Goal: Task Accomplishment & Management: Manage account settings

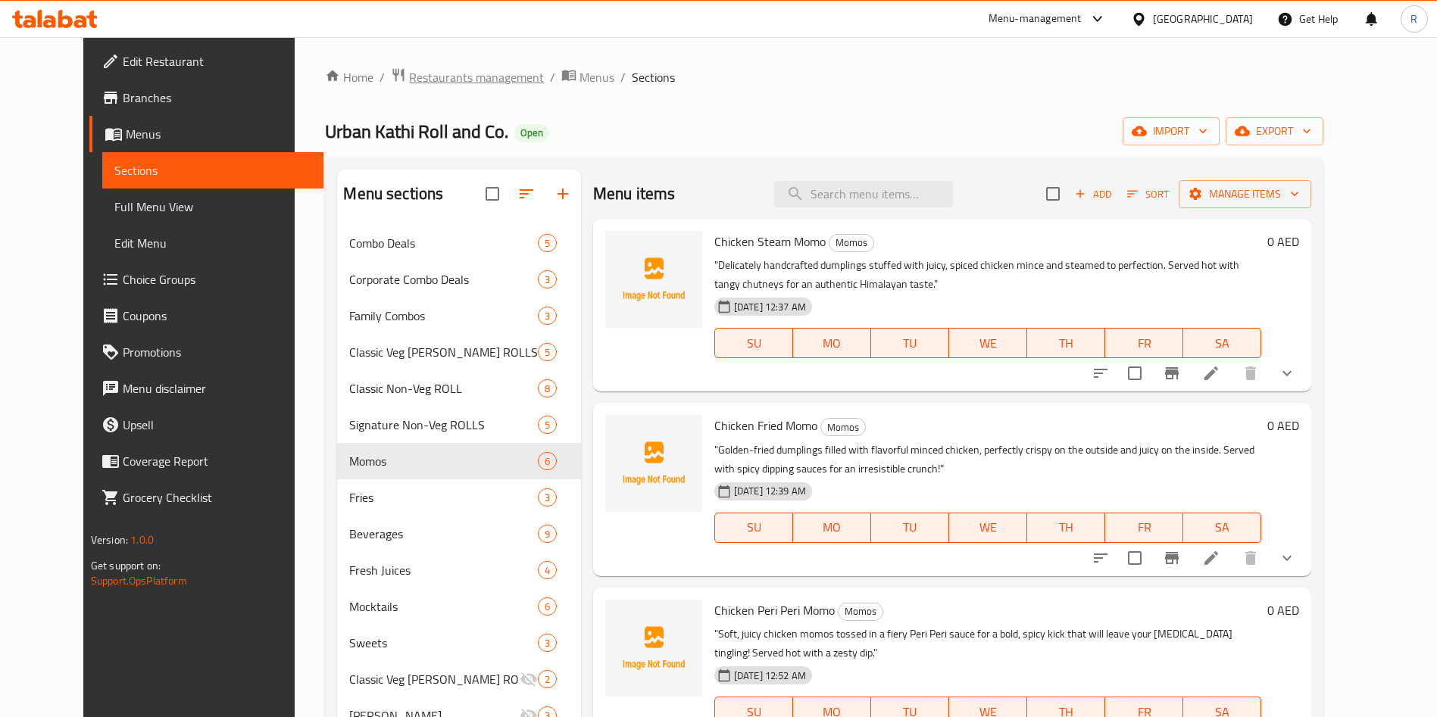
click at [434, 73] on span "Restaurants management" at bounding box center [476, 77] width 135 height 18
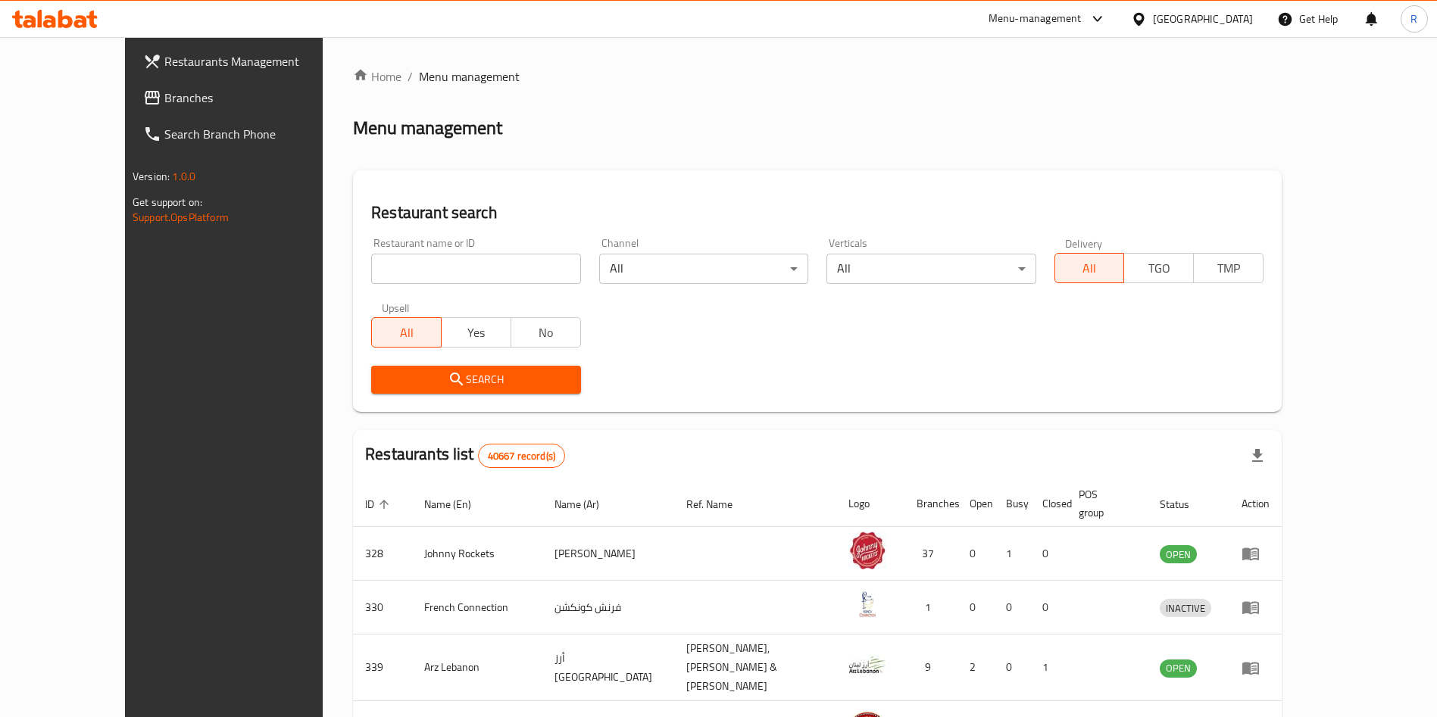
click at [460, 250] on div "Restaurant name or ID Restaurant name or ID" at bounding box center [475, 261] width 209 height 46
click at [470, 262] on input "search" at bounding box center [475, 269] width 209 height 30
type input "sharjah dhow"
click button "Search" at bounding box center [475, 380] width 209 height 28
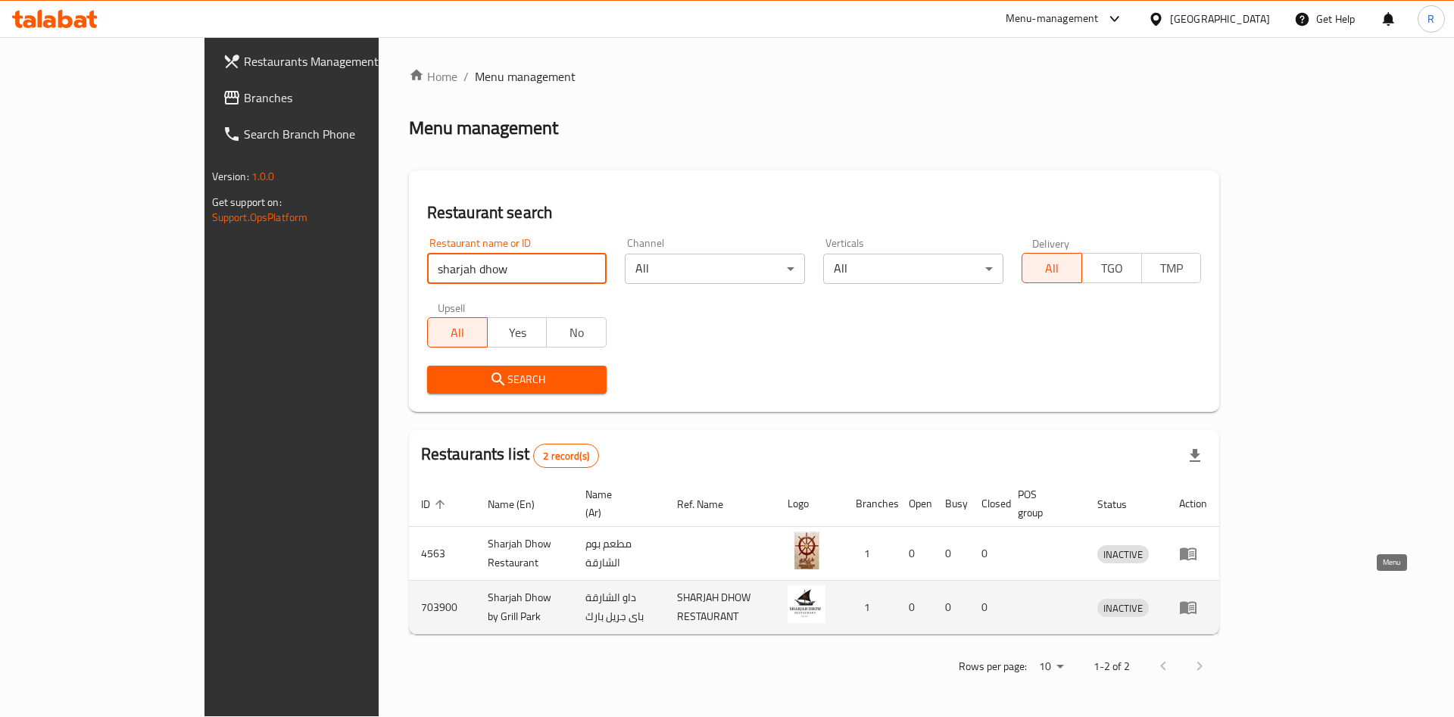
click at [1197, 598] on icon "enhanced table" at bounding box center [1188, 607] width 18 height 18
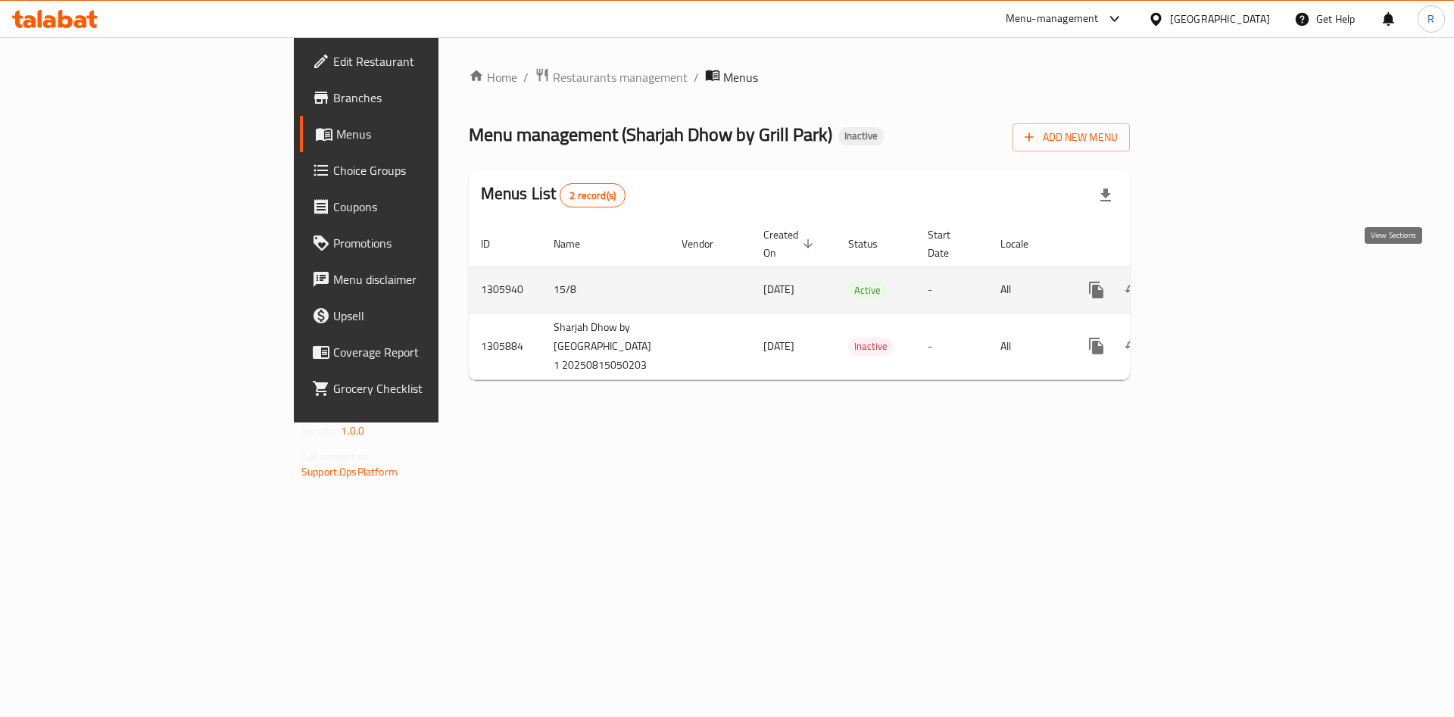
click at [1215, 281] on icon "enhanced table" at bounding box center [1205, 290] width 18 height 18
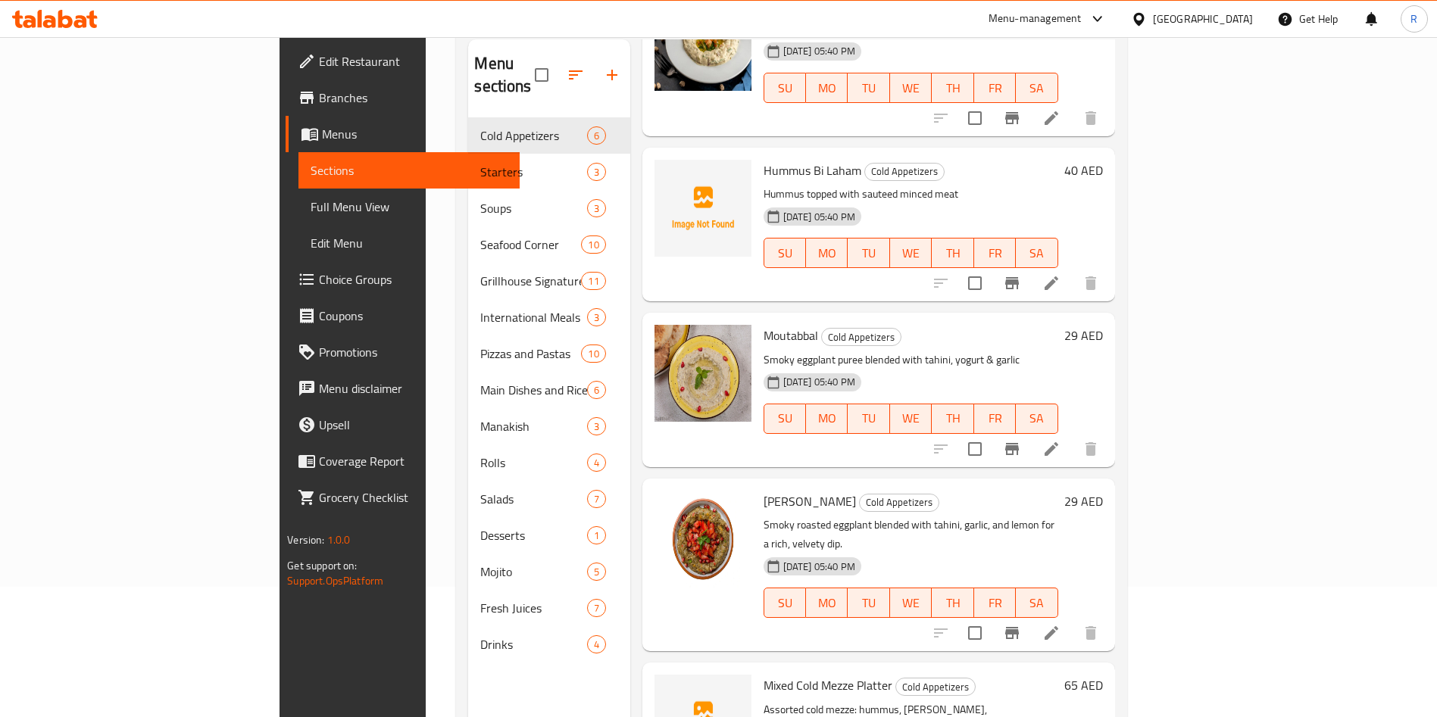
scroll to position [212, 0]
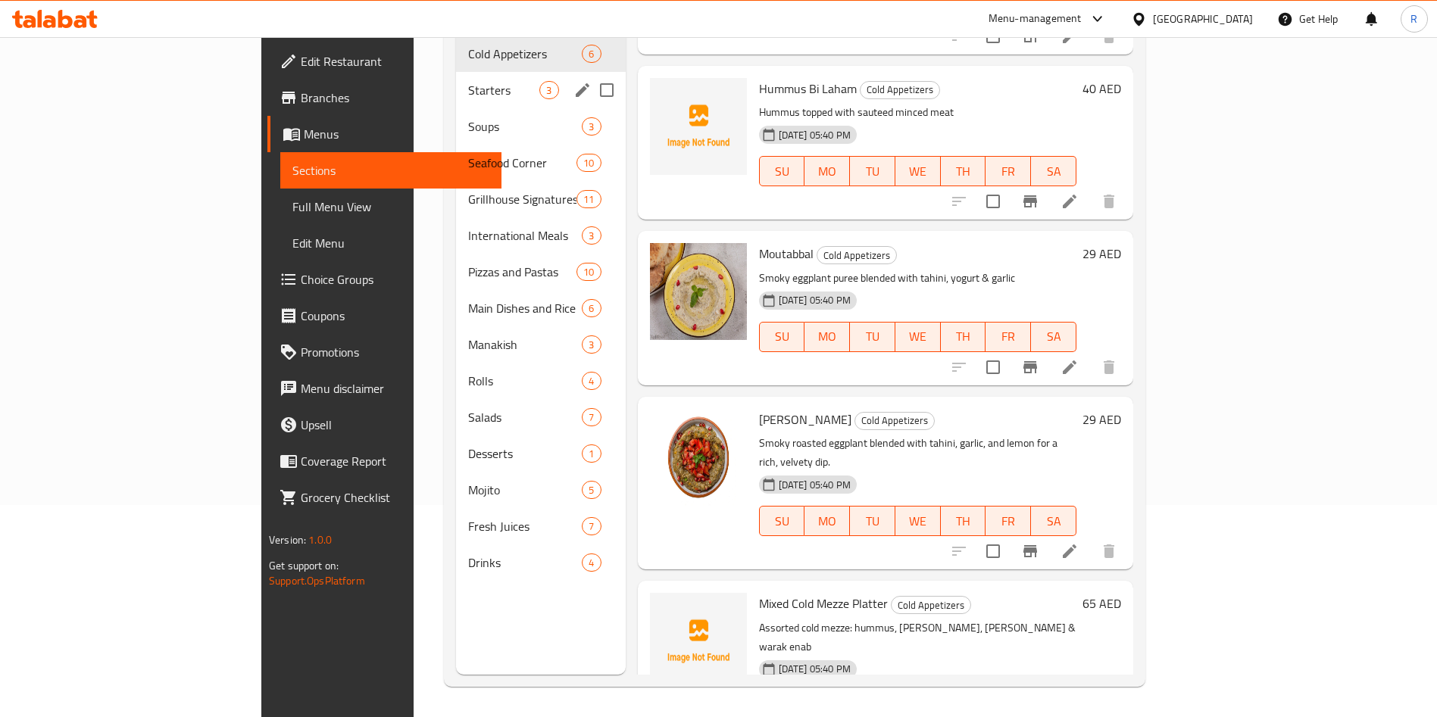
click at [468, 81] on span "Starters" at bounding box center [503, 90] width 71 height 18
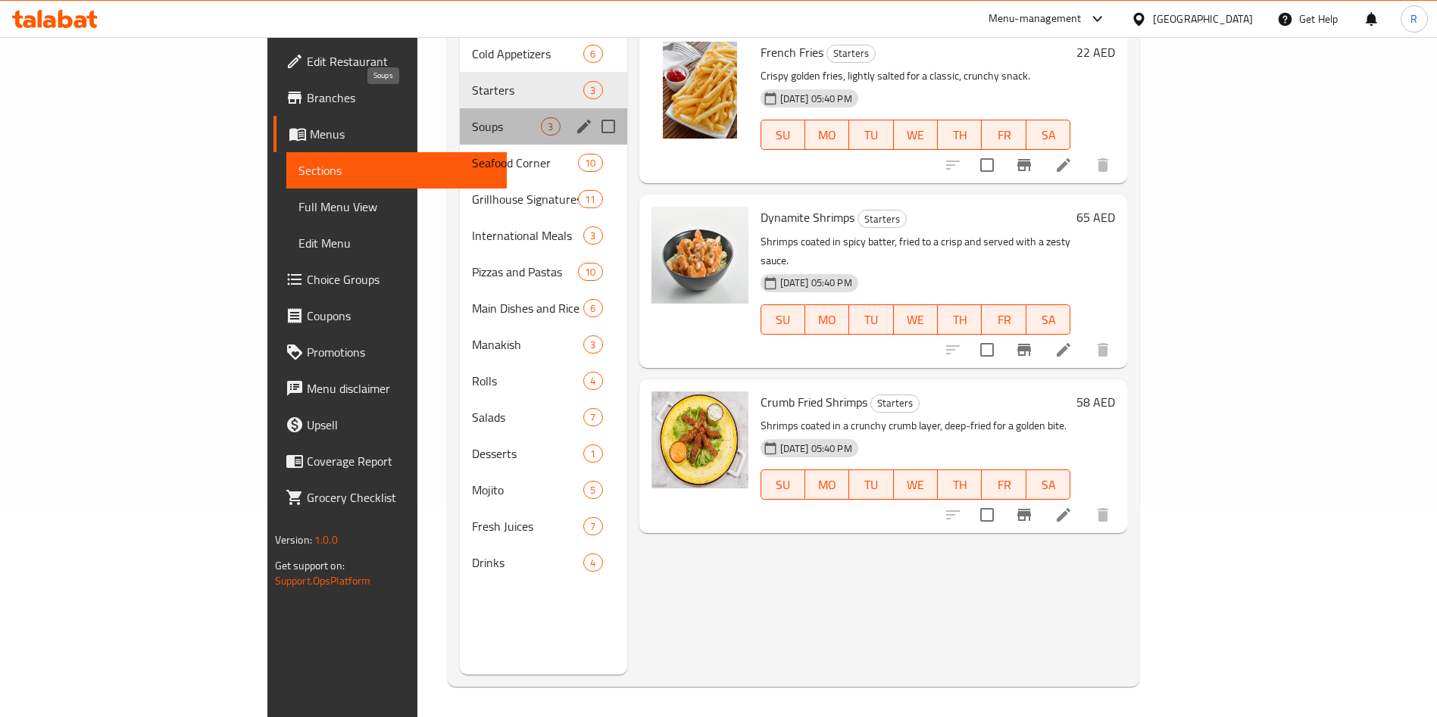
click at [472, 117] on span "Soups" at bounding box center [506, 126] width 69 height 18
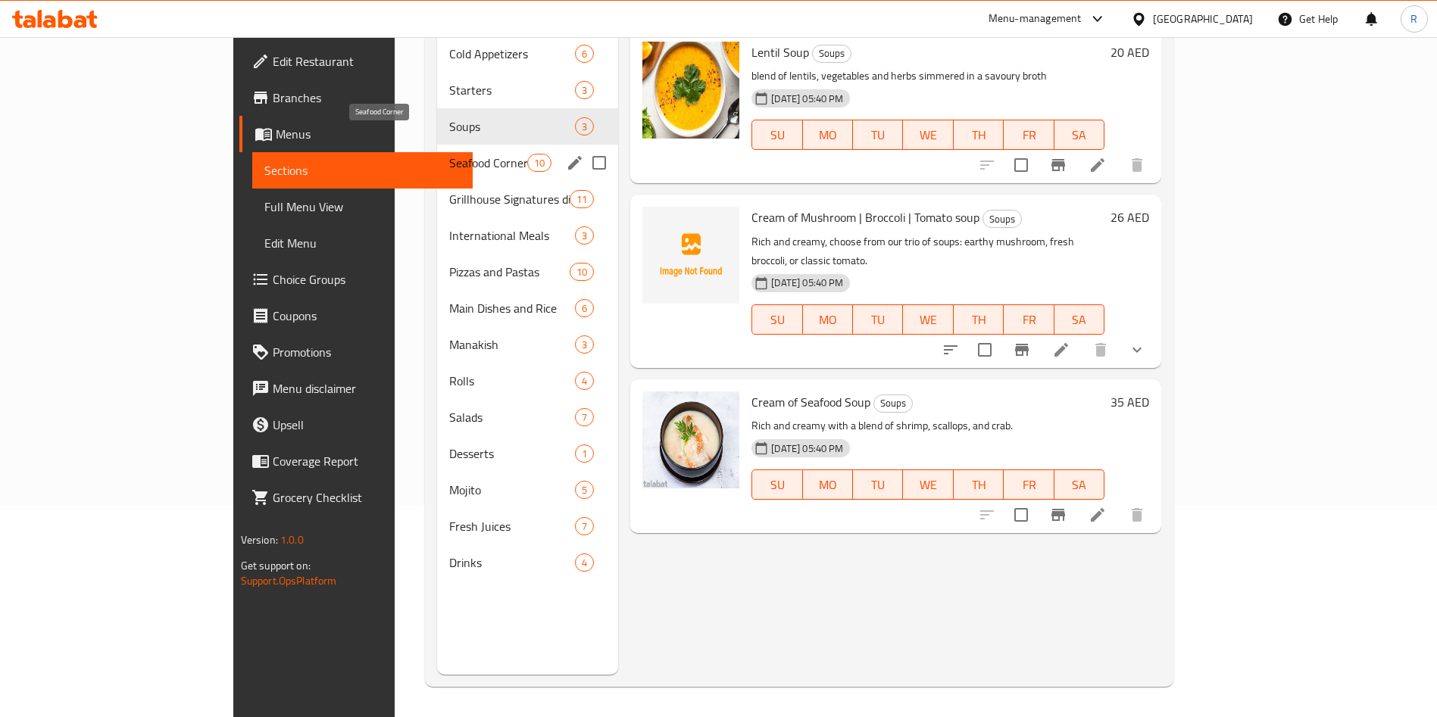
click at [449, 154] on span "Seafood Corner" at bounding box center [488, 163] width 78 height 18
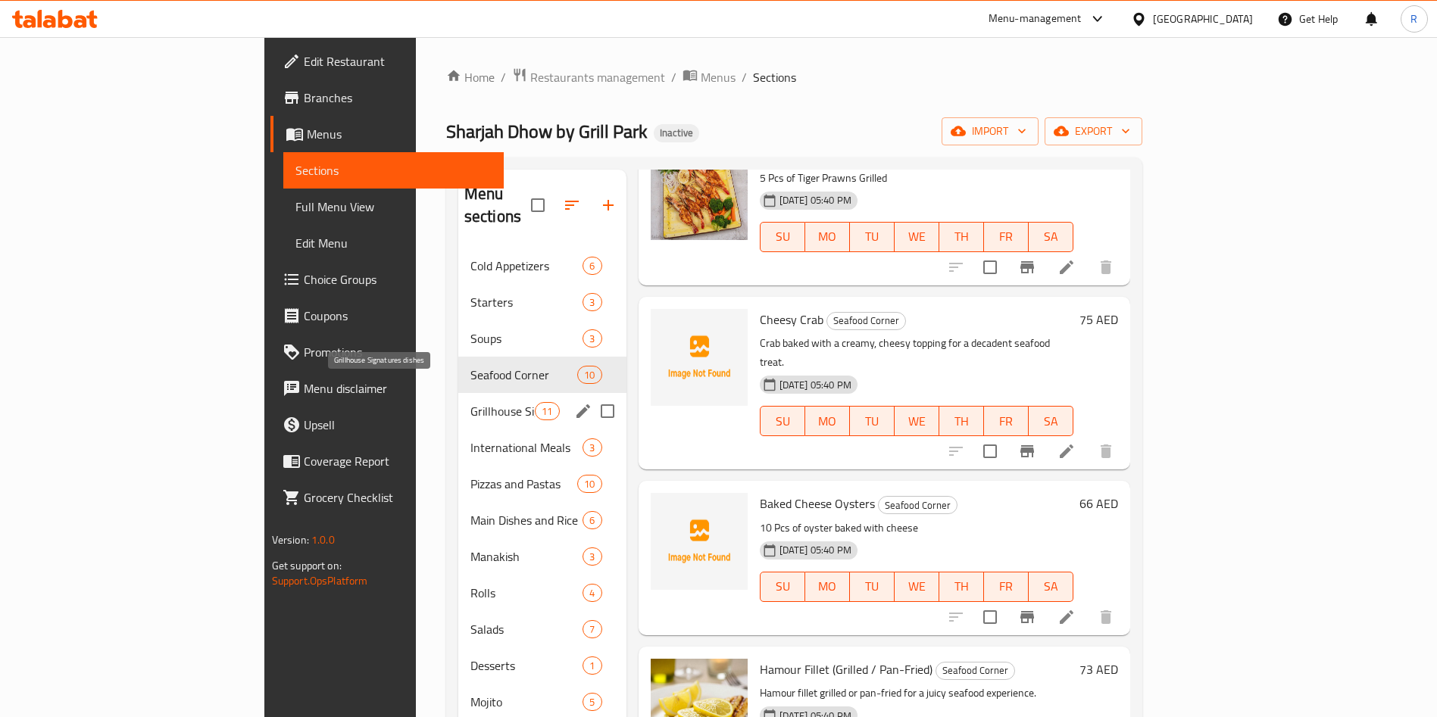
drag, startPoint x: 400, startPoint y: 385, endPoint x: 342, endPoint y: 410, distance: 62.7
click at [470, 402] on span "Grillhouse Signatures dishes" at bounding box center [502, 411] width 64 height 18
